Goal: Task Accomplishment & Management: Use online tool/utility

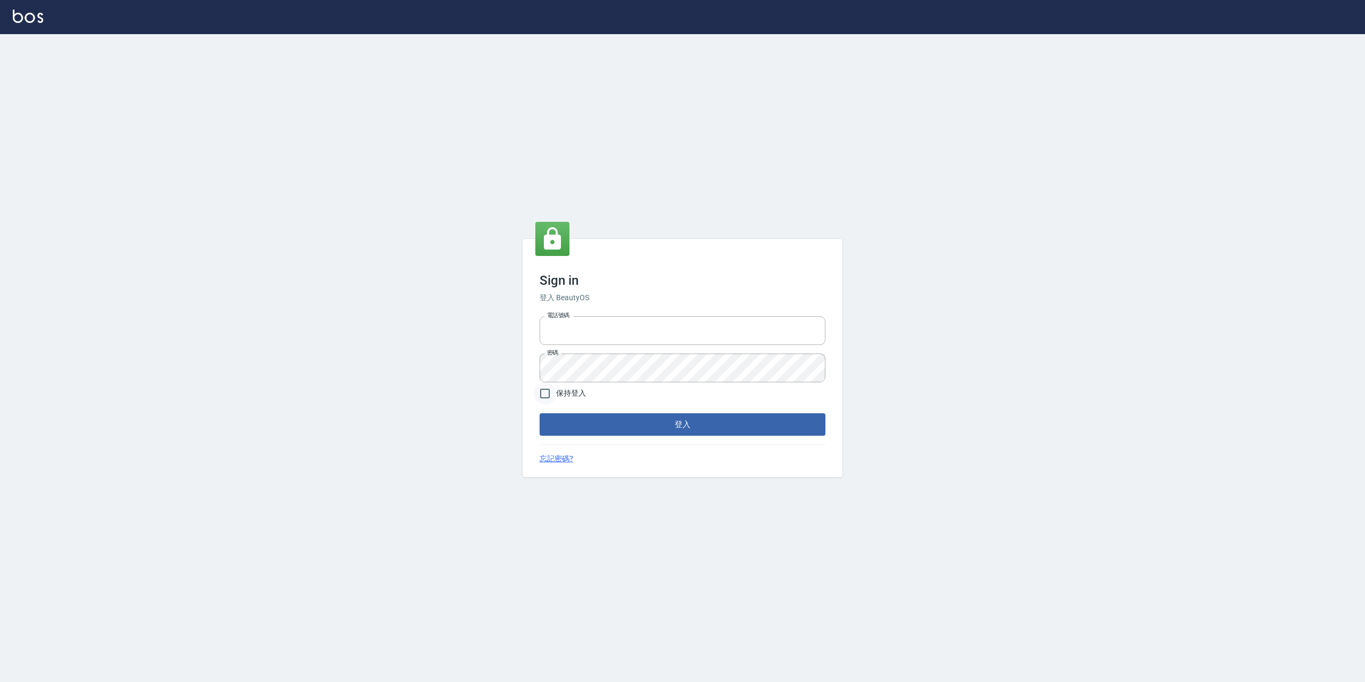
type input "0926097700"
click at [548, 396] on input "保持登入" at bounding box center [545, 393] width 22 height 22
checkbox input "true"
click at [592, 425] on button "登入" at bounding box center [683, 424] width 286 height 22
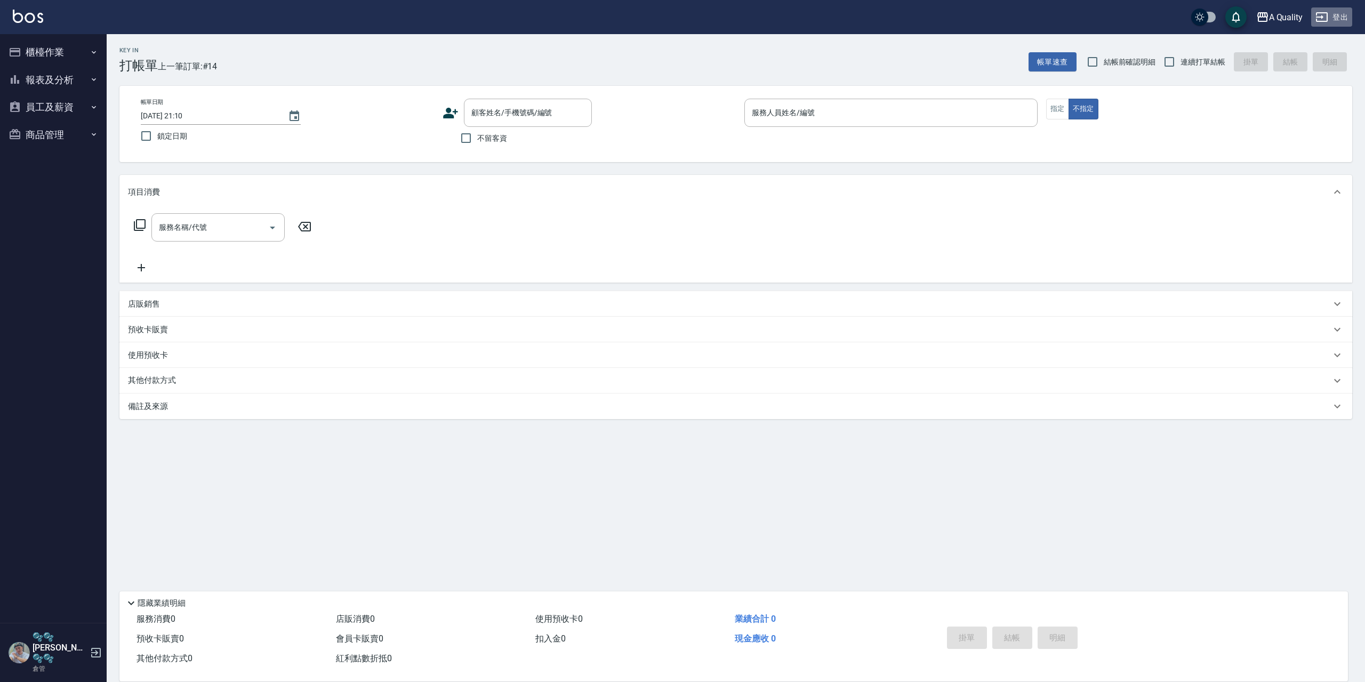
click at [1347, 17] on button "登出" at bounding box center [1331, 17] width 41 height 20
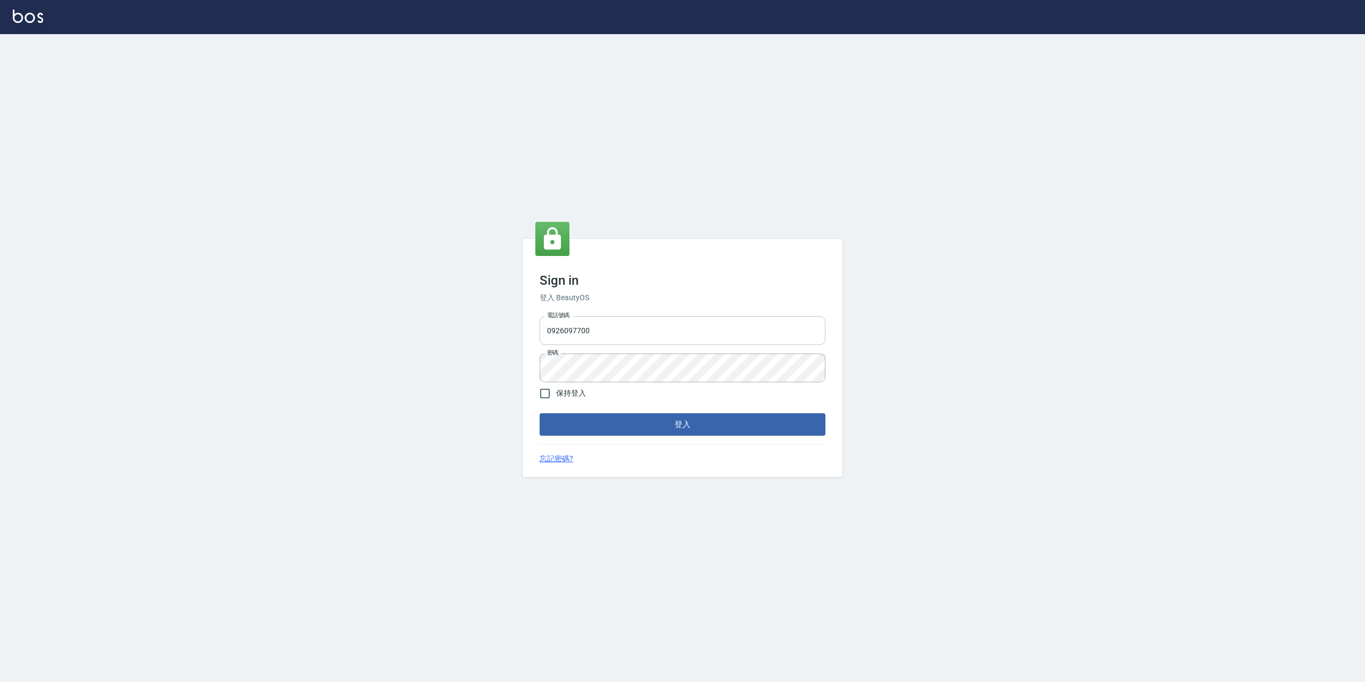
click at [633, 333] on input "0926097700" at bounding box center [683, 330] width 286 height 29
type input "0228915771"
click at [386, 365] on div "Sign in 登入 BeautyOS 電話號碼 0228915771 電話號碼 密碼 密碼 保持登入 登入 忘記密碼?" at bounding box center [682, 358] width 1365 height 648
drag, startPoint x: 550, startPoint y: 393, endPoint x: 551, endPoint y: 401, distance: 8.0
click at [550, 393] on input "保持登入" at bounding box center [545, 393] width 22 height 22
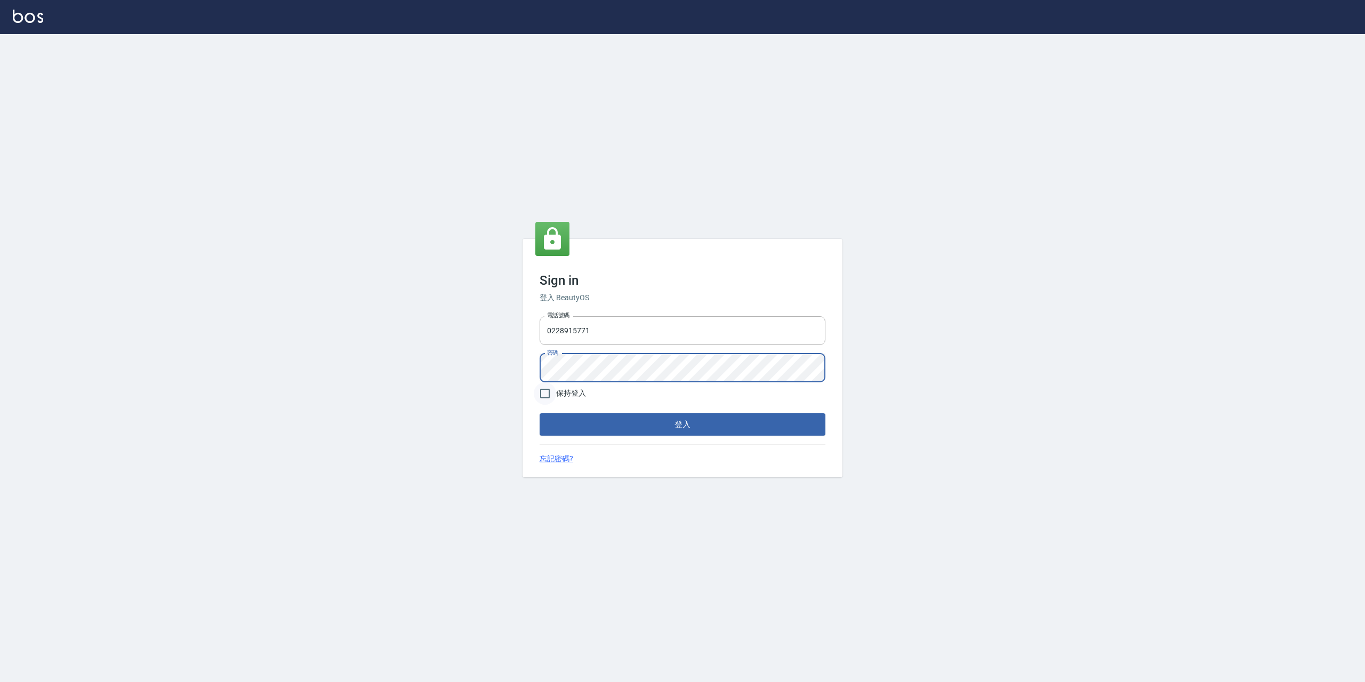
checkbox input "true"
click at [558, 421] on button "登入" at bounding box center [683, 424] width 286 height 22
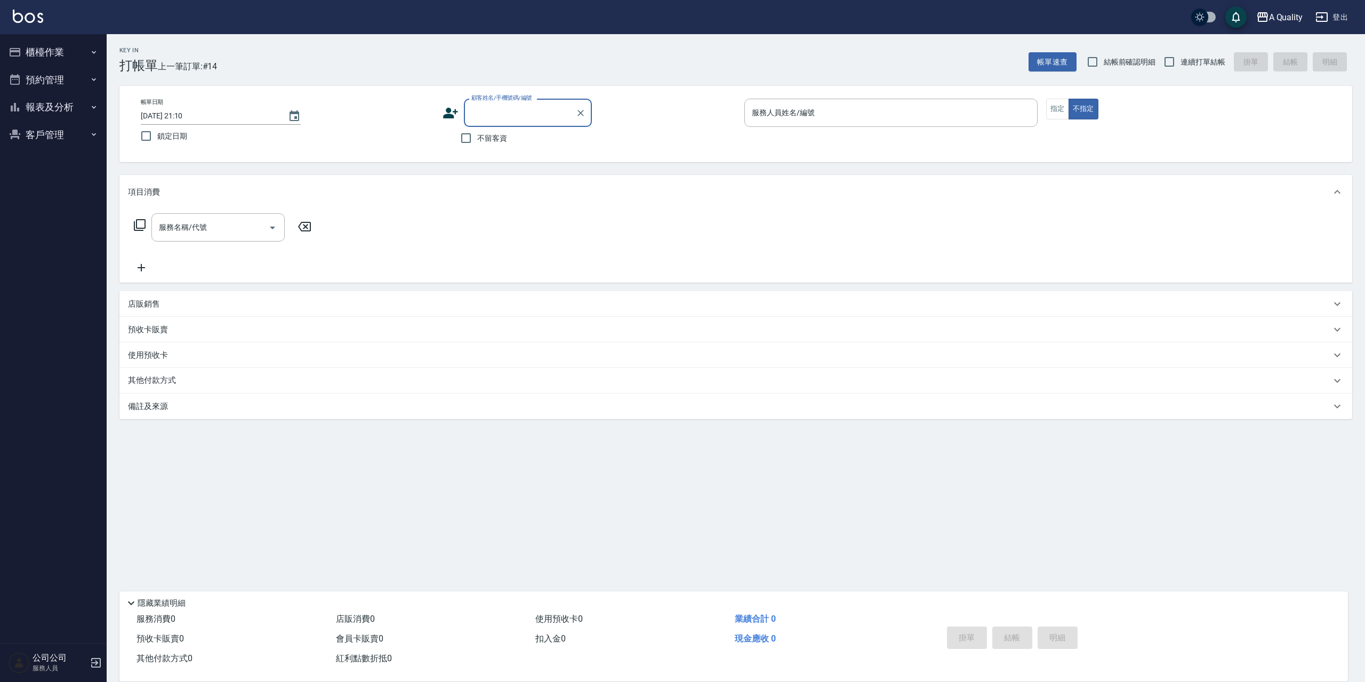
click at [52, 83] on button "預約管理" at bounding box center [53, 80] width 98 height 28
click at [62, 59] on button "櫃檯作業" at bounding box center [53, 52] width 98 height 28
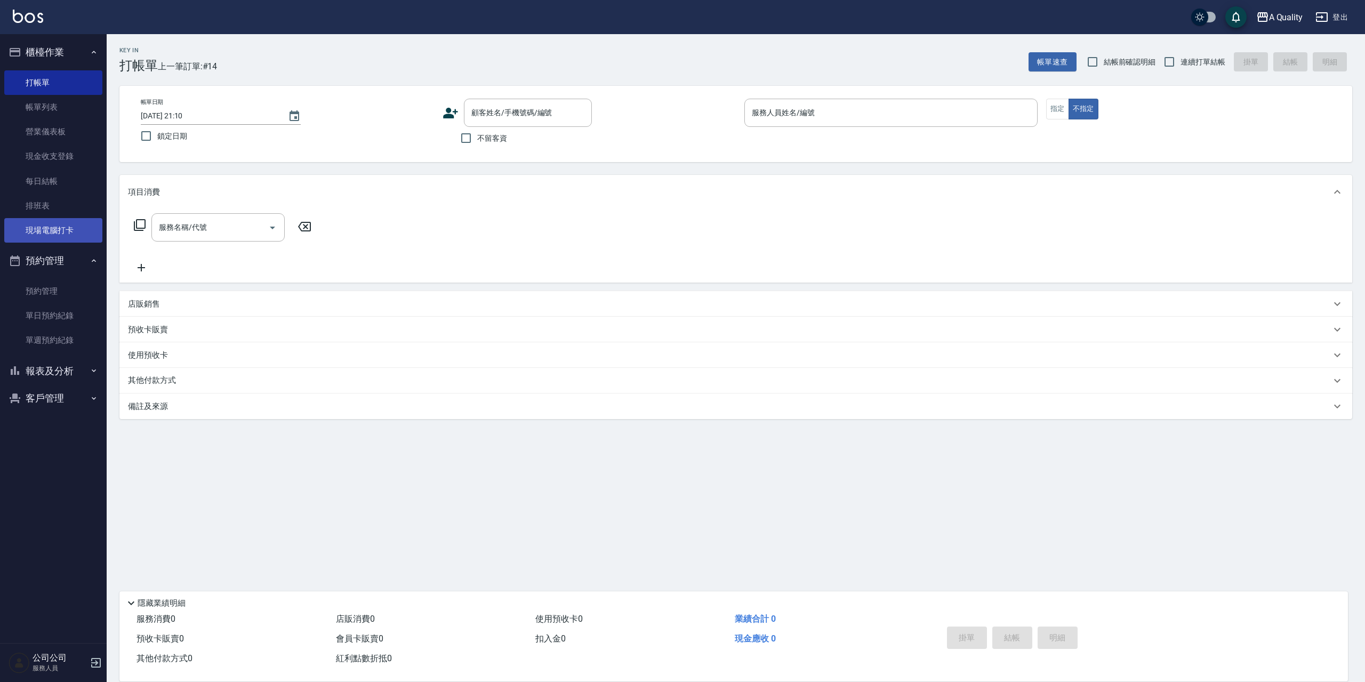
click at [51, 233] on link "現場電腦打卡" at bounding box center [53, 230] width 98 height 25
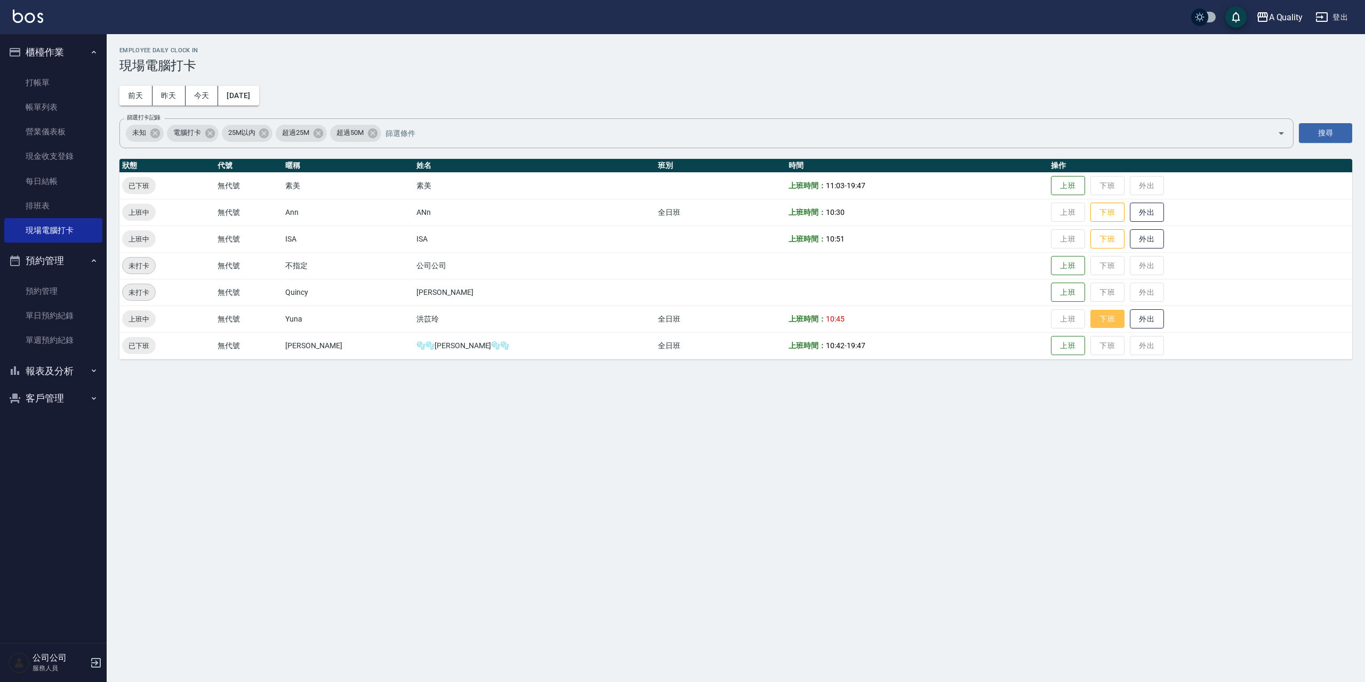
click at [1090, 325] on button "下班" at bounding box center [1107, 319] width 34 height 19
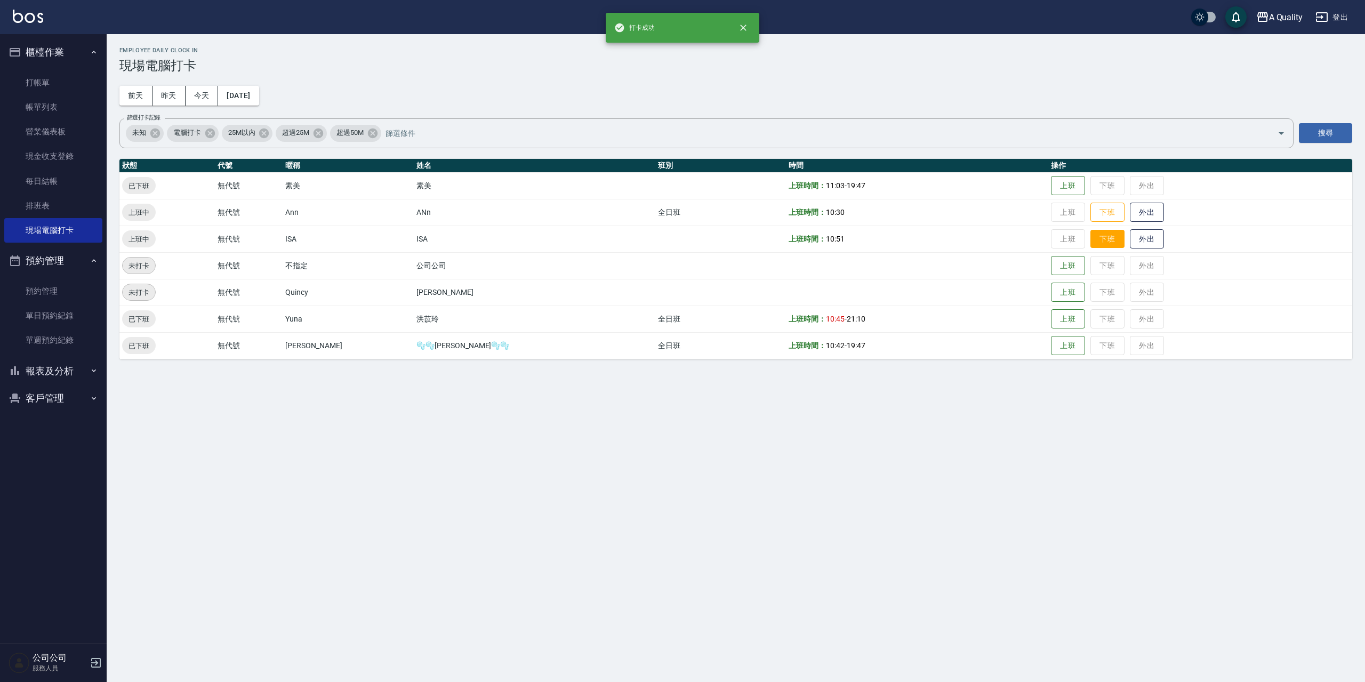
click at [1090, 245] on button "下班" at bounding box center [1107, 239] width 34 height 19
click at [1090, 214] on button "下班" at bounding box center [1107, 212] width 34 height 19
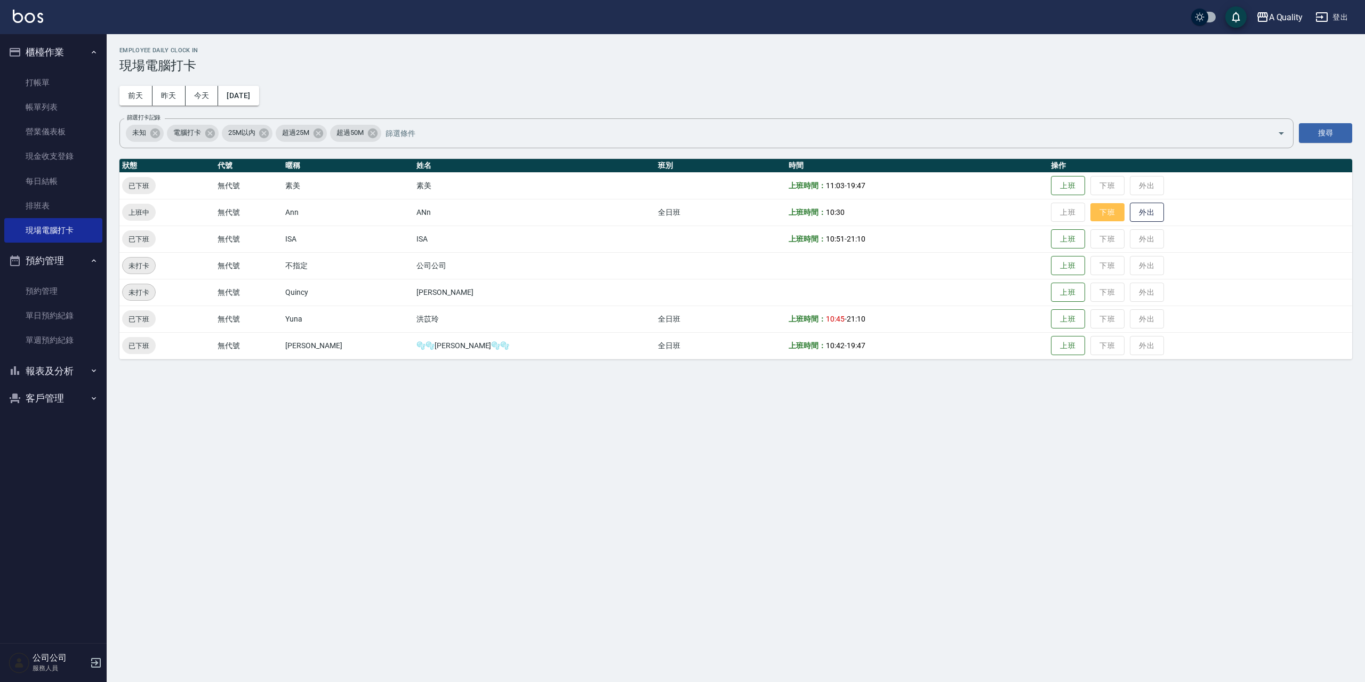
click at [1090, 213] on button "下班" at bounding box center [1107, 212] width 34 height 19
